Goal: Transaction & Acquisition: Download file/media

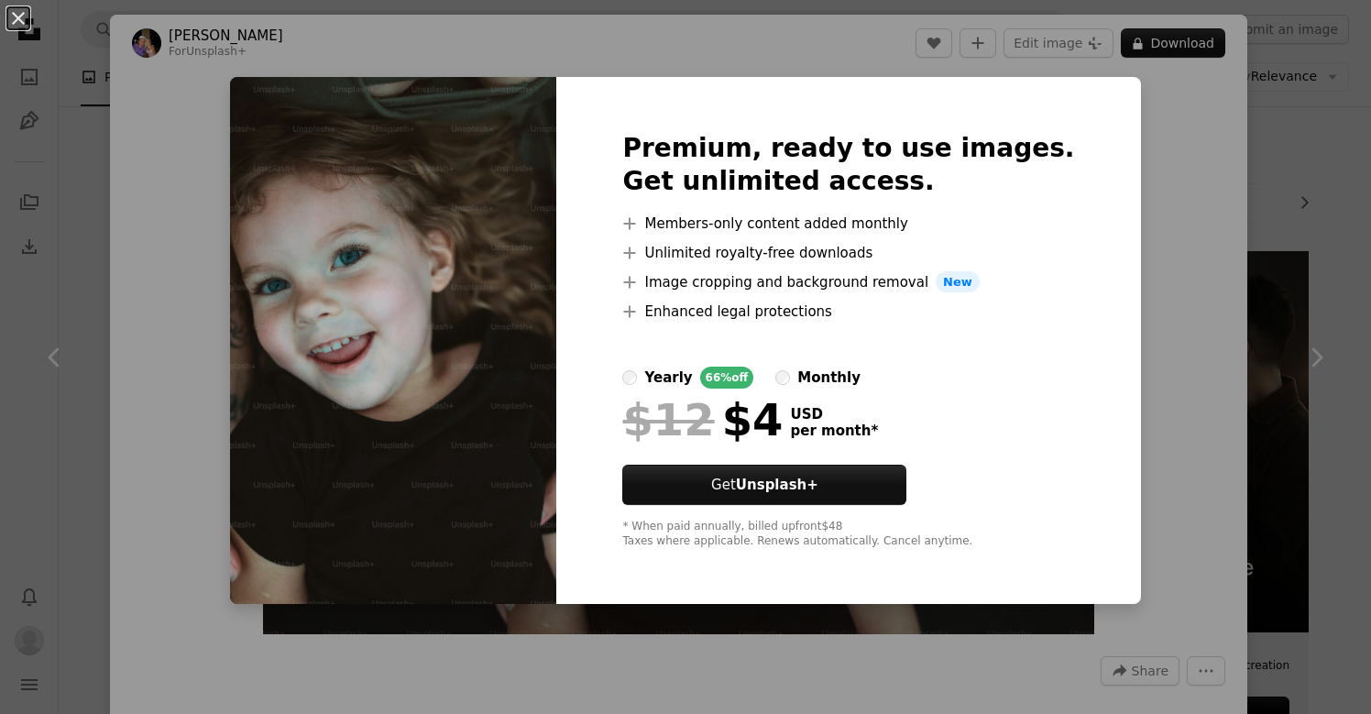
scroll to position [775, 0]
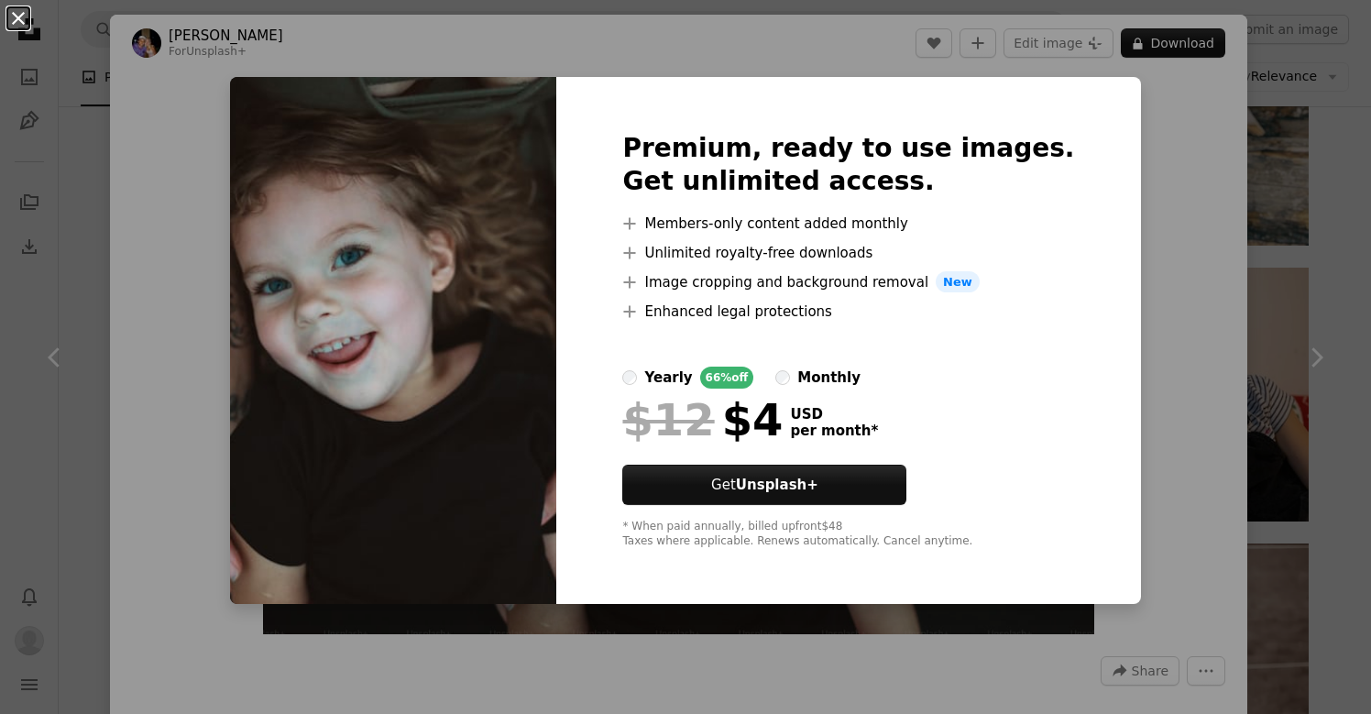
click at [20, 18] on button "An X shape" at bounding box center [18, 18] width 22 height 22
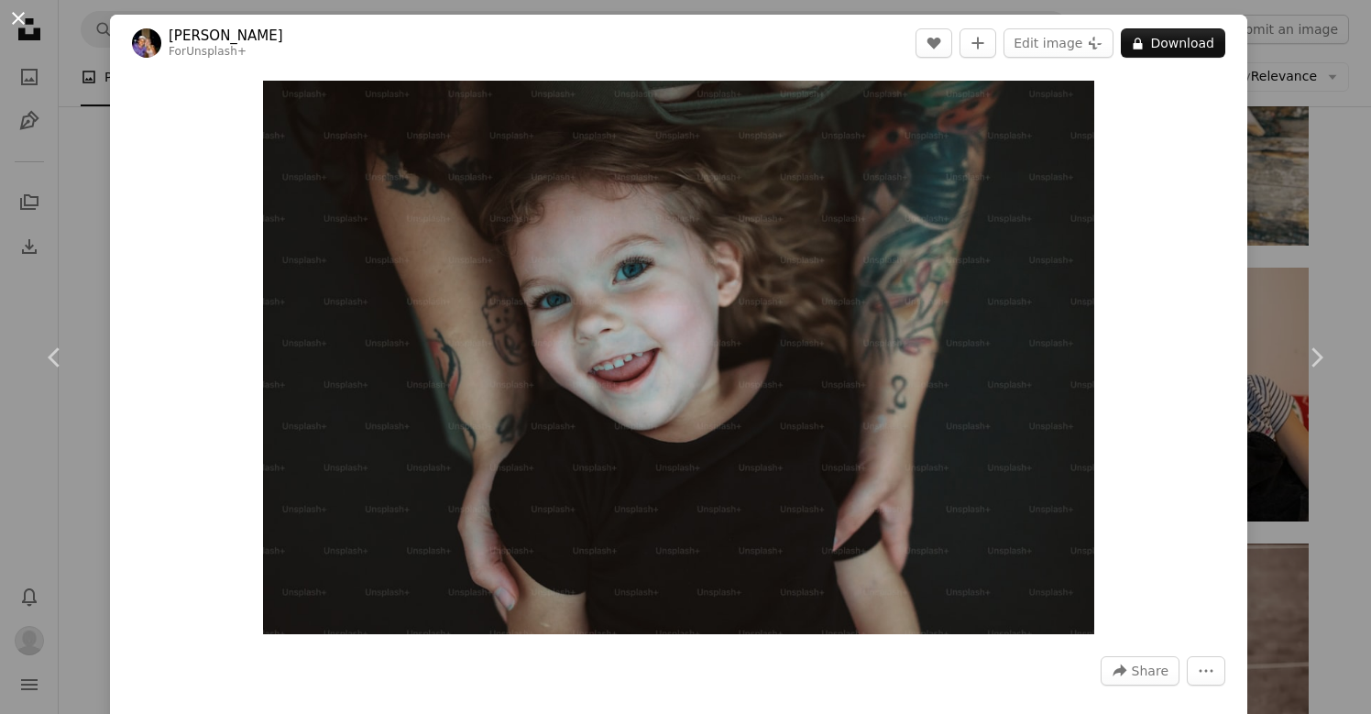
click at [19, 15] on button "An X shape" at bounding box center [18, 18] width 22 height 22
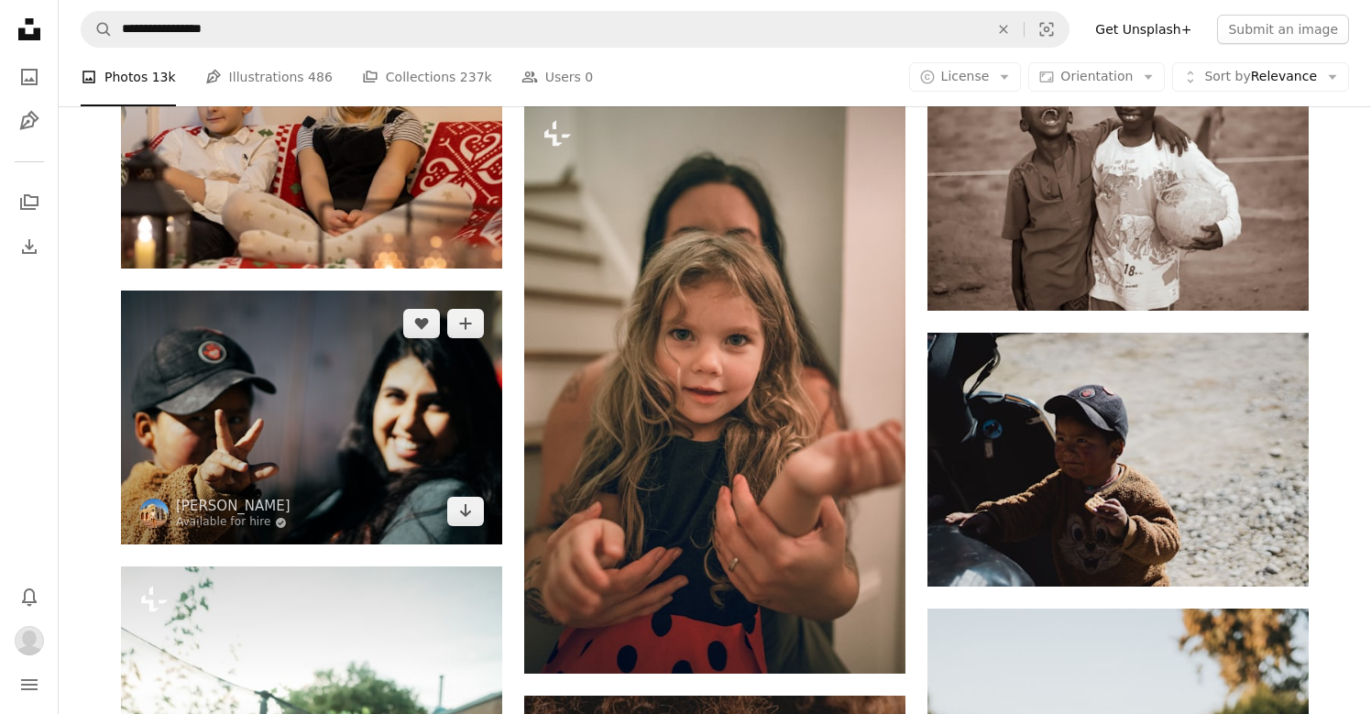
scroll to position [1269, 0]
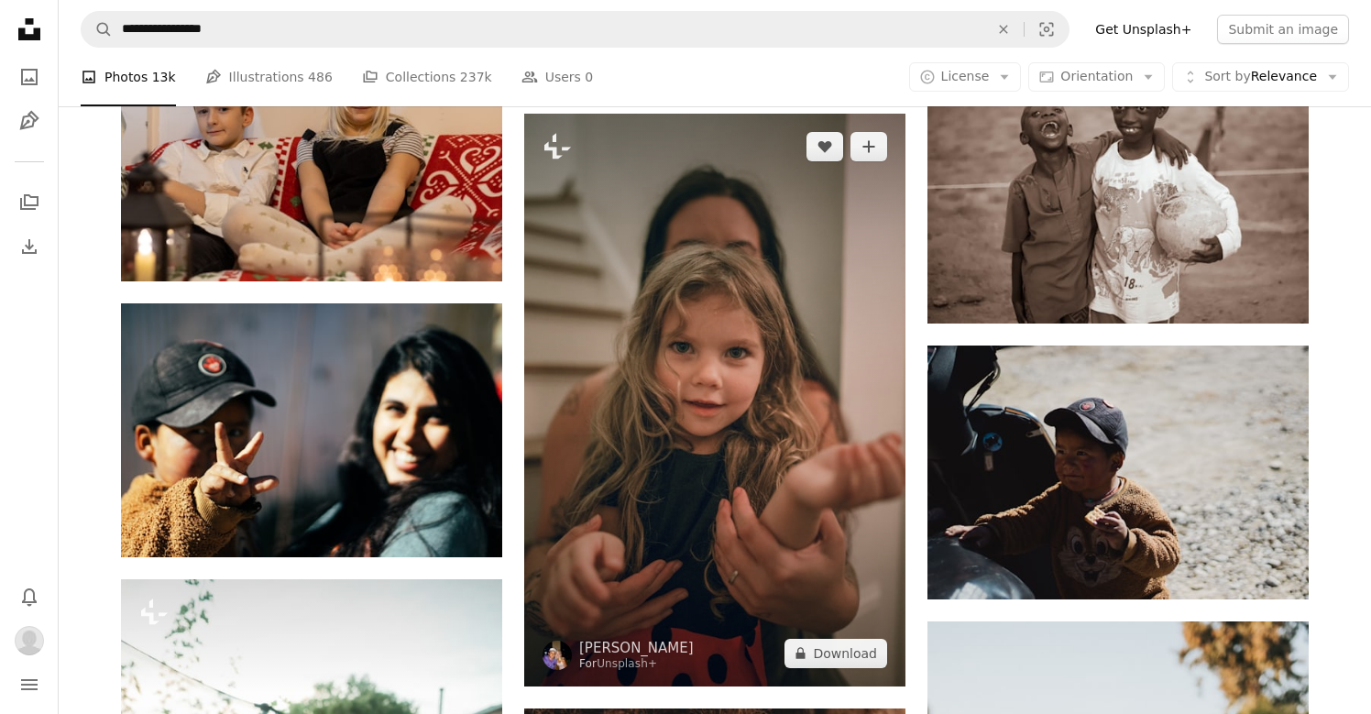
click at [752, 236] on img at bounding box center [714, 400] width 381 height 573
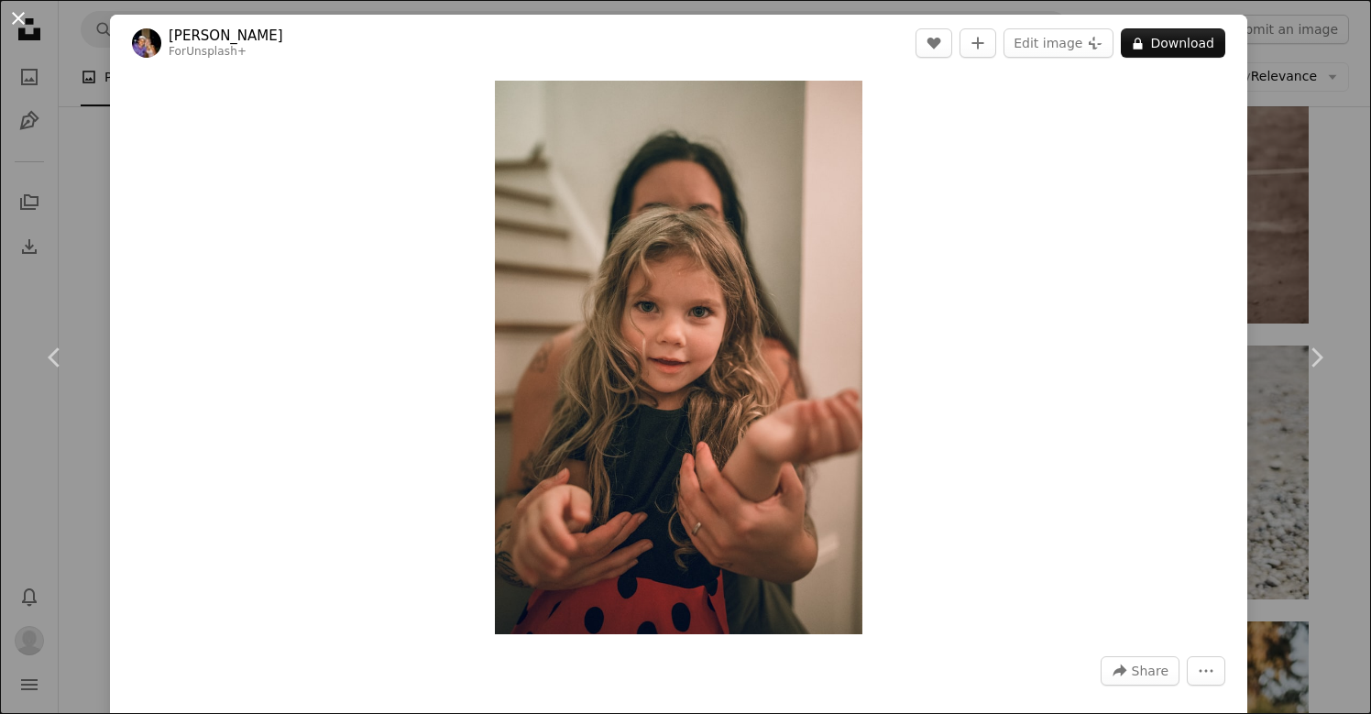
click at [20, 19] on button "An X shape" at bounding box center [18, 18] width 22 height 22
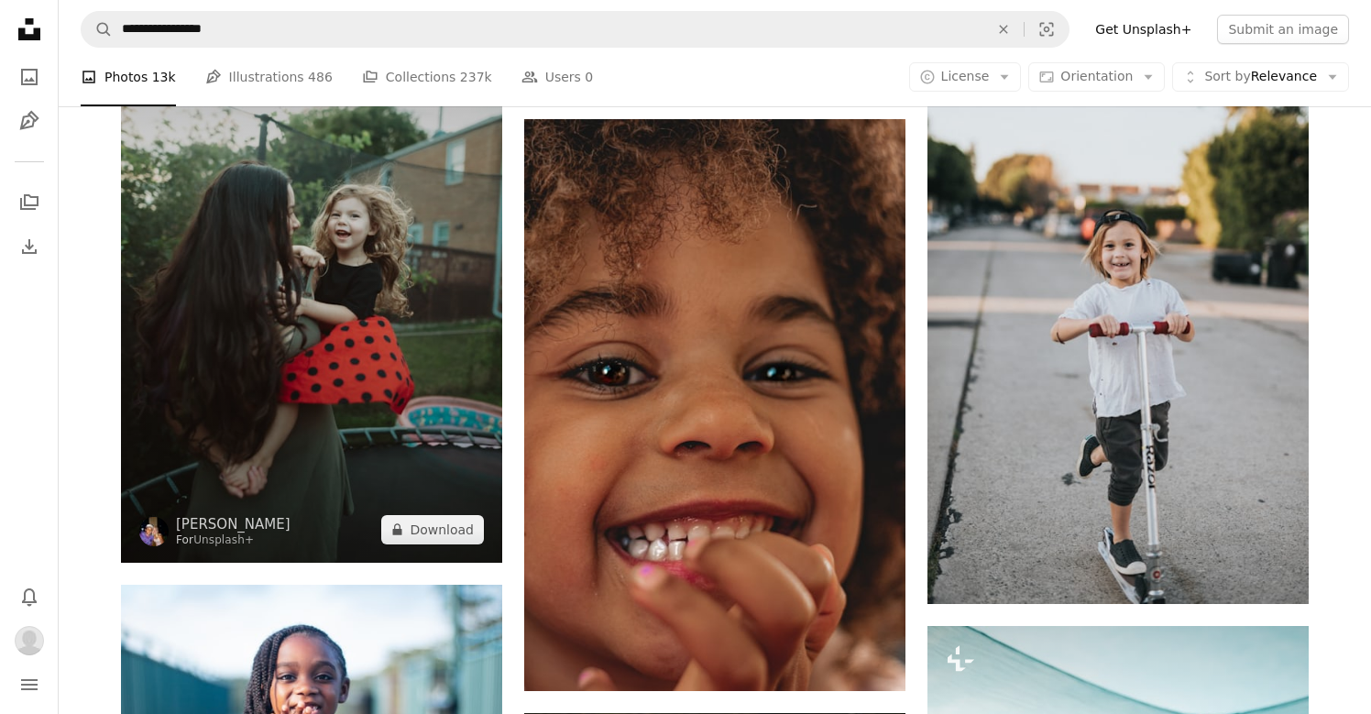
scroll to position [1905, 0]
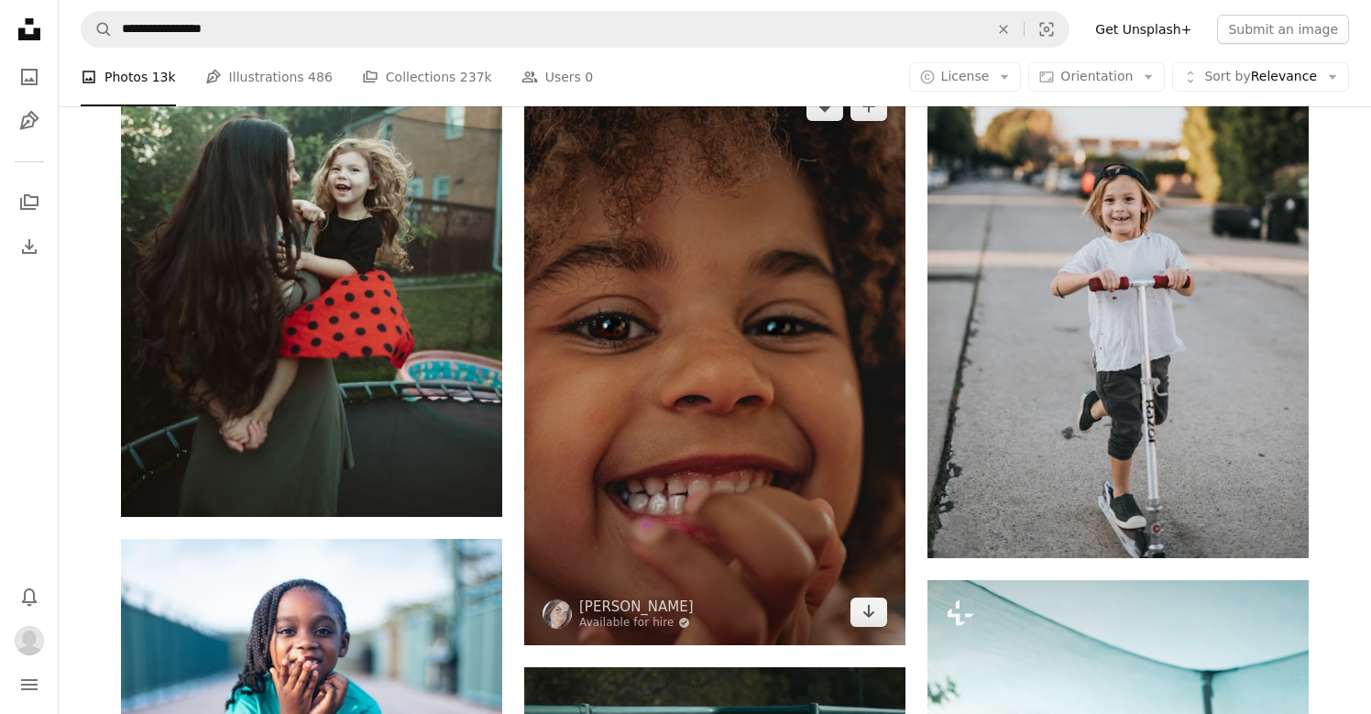
click at [732, 328] on img at bounding box center [714, 359] width 381 height 572
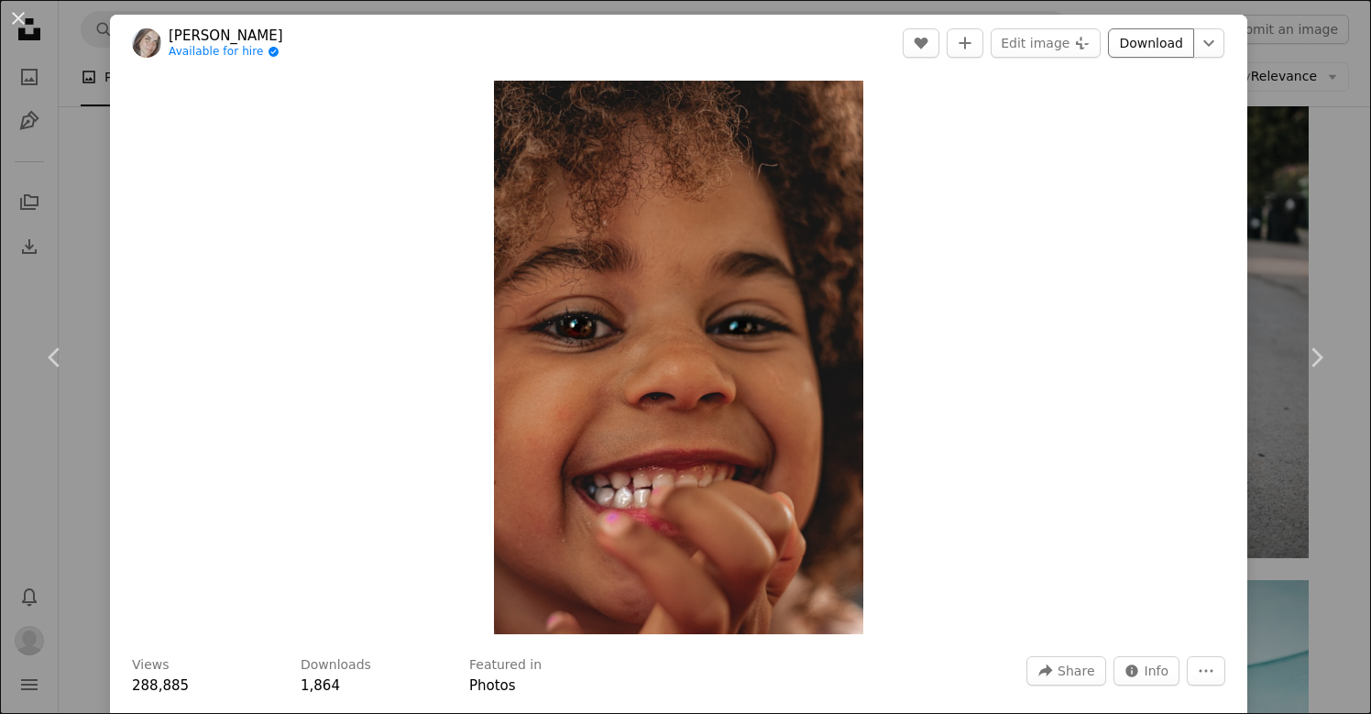
click at [1160, 39] on link "Download" at bounding box center [1151, 42] width 86 height 29
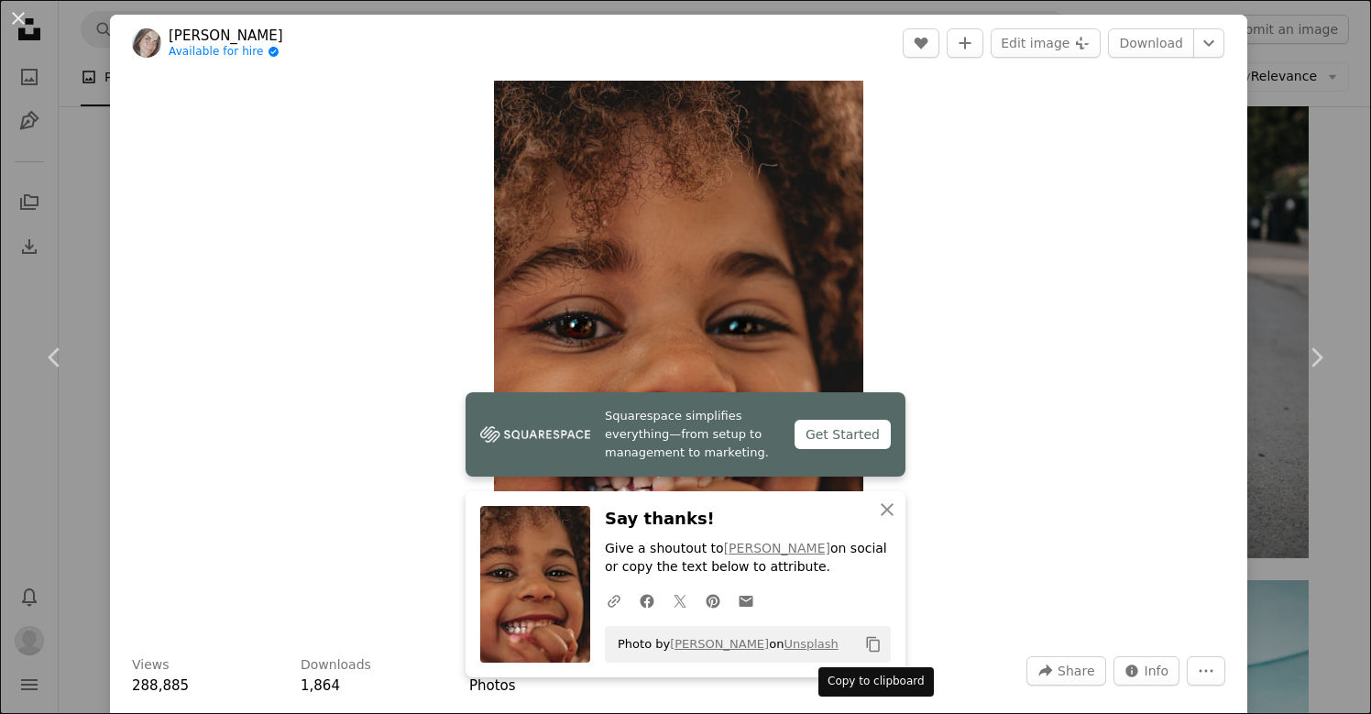
click at [871, 639] on icon "Copy content" at bounding box center [873, 644] width 16 height 16
click at [19, 17] on button "An X shape" at bounding box center [18, 18] width 22 height 22
